Goal: Information Seeking & Learning: Learn about a topic

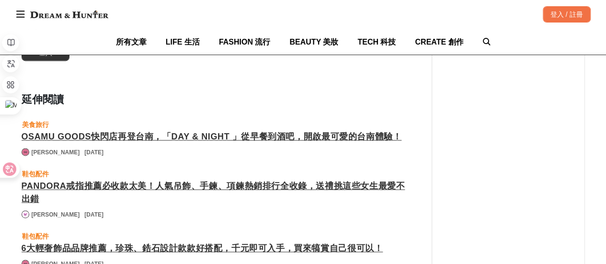
scroll to position [0, 391]
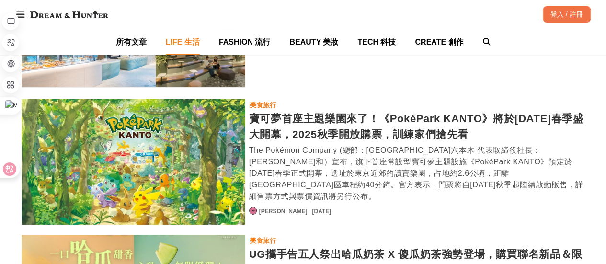
scroll to position [1581, 0]
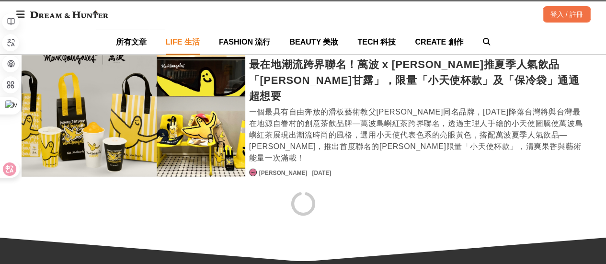
scroll to position [3306, 0]
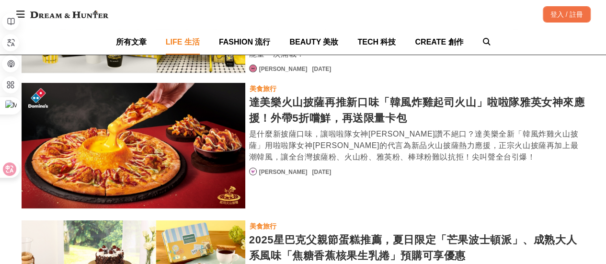
scroll to position [3291, 0]
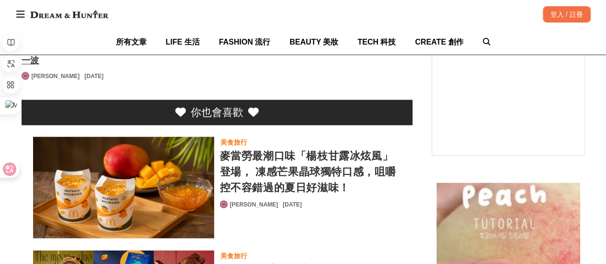
scroll to position [2491, 0]
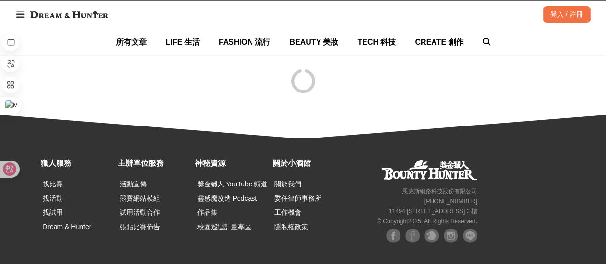
click at [73, 21] on img at bounding box center [69, 14] width 88 height 17
